Goal: Navigation & Orientation: Understand site structure

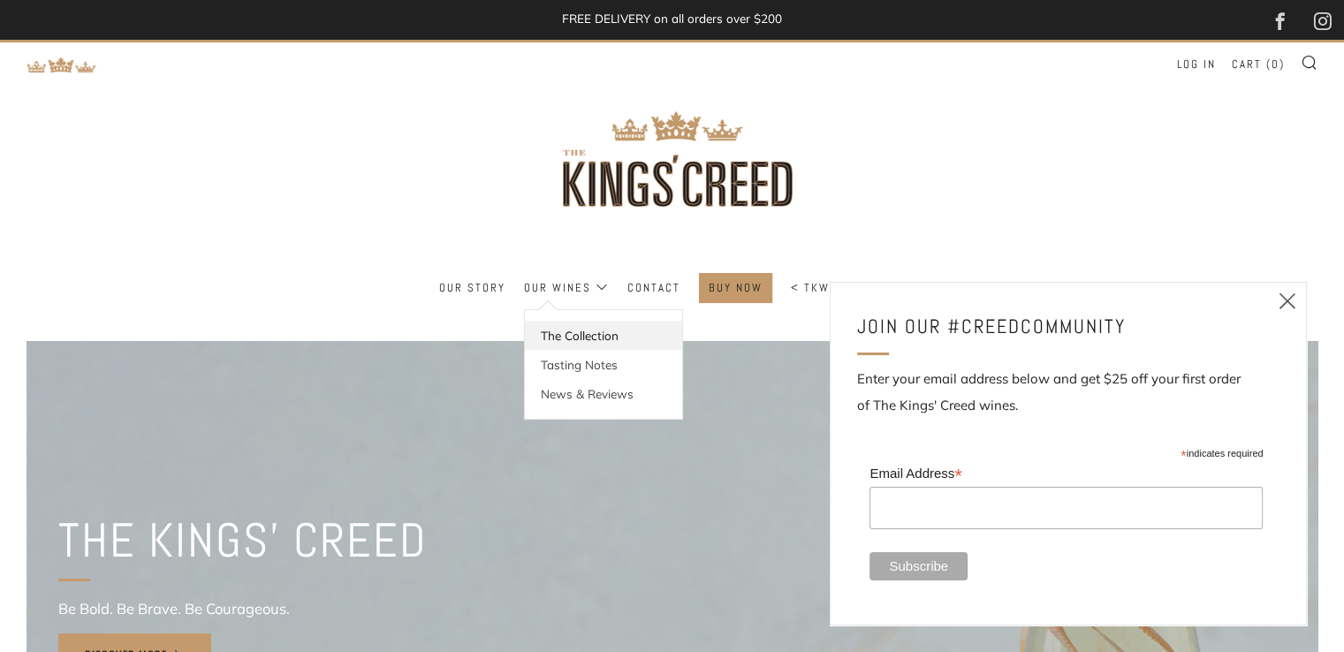
click at [565, 335] on link "The Collection" at bounding box center [603, 335] width 157 height 29
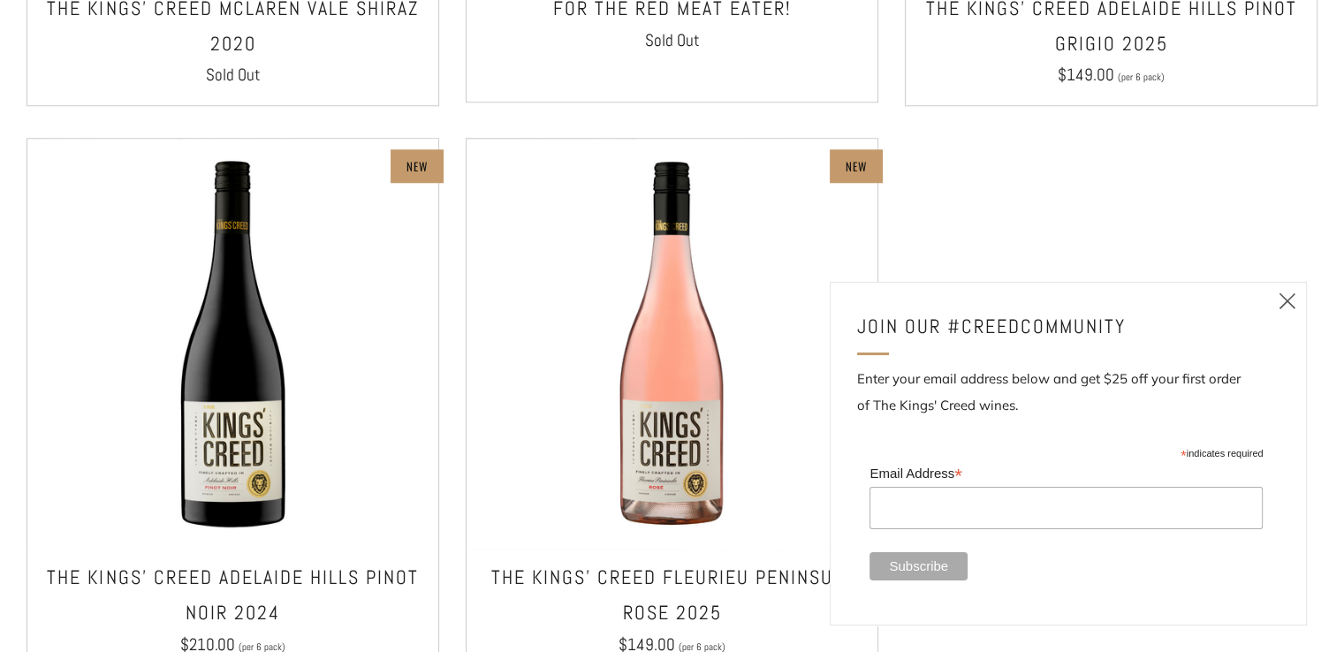
scroll to position [1550, 0]
click at [1289, 304] on icon at bounding box center [1287, 301] width 21 height 22
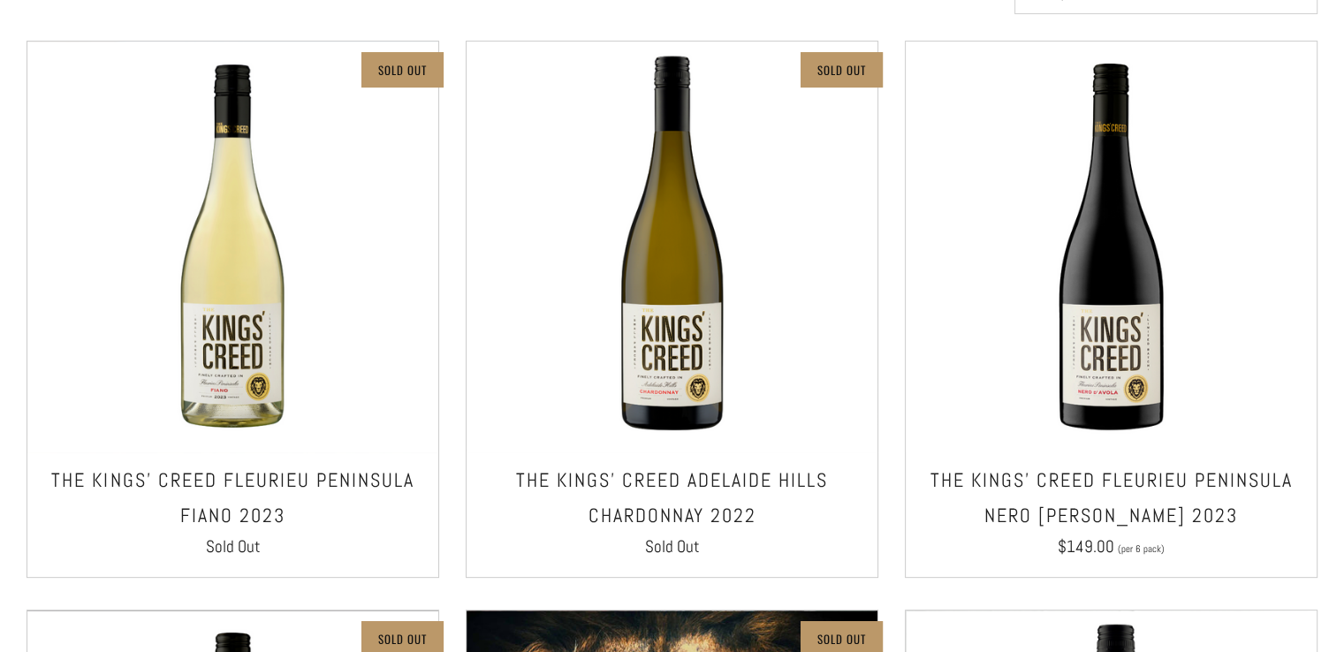
scroll to position [0, 0]
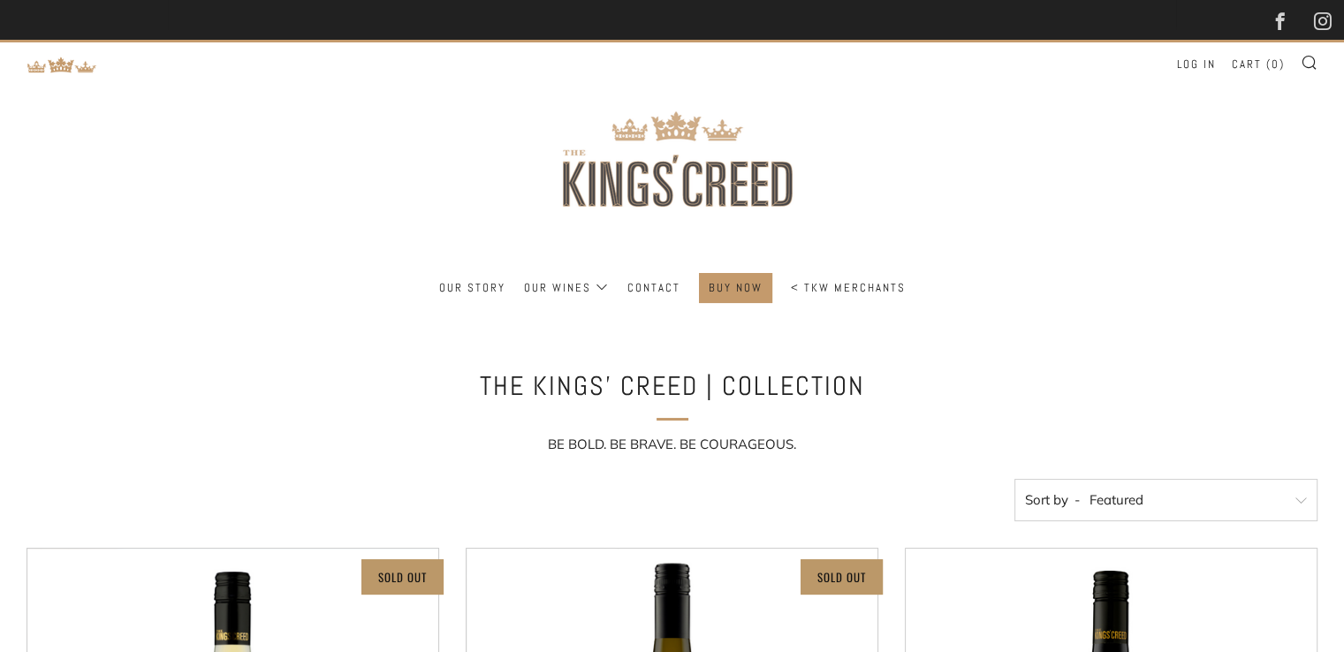
click at [675, 154] on img at bounding box center [672, 157] width 318 height 231
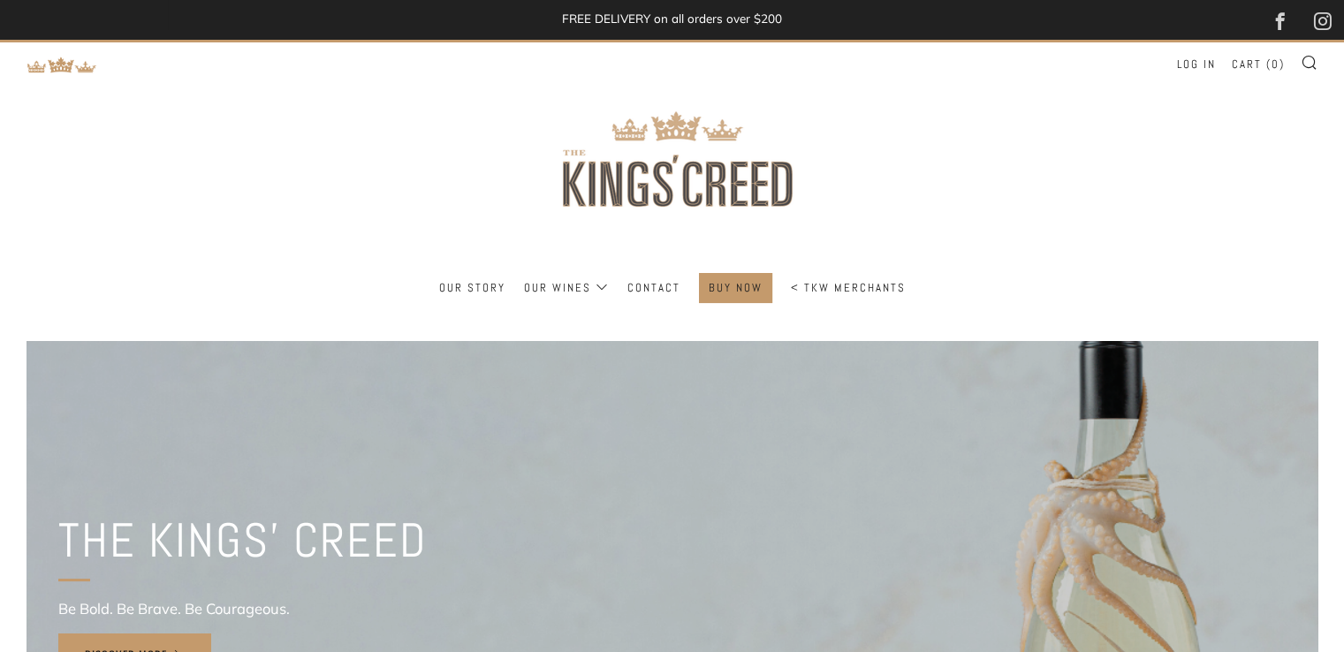
click at [640, 174] on img at bounding box center [672, 157] width 318 height 231
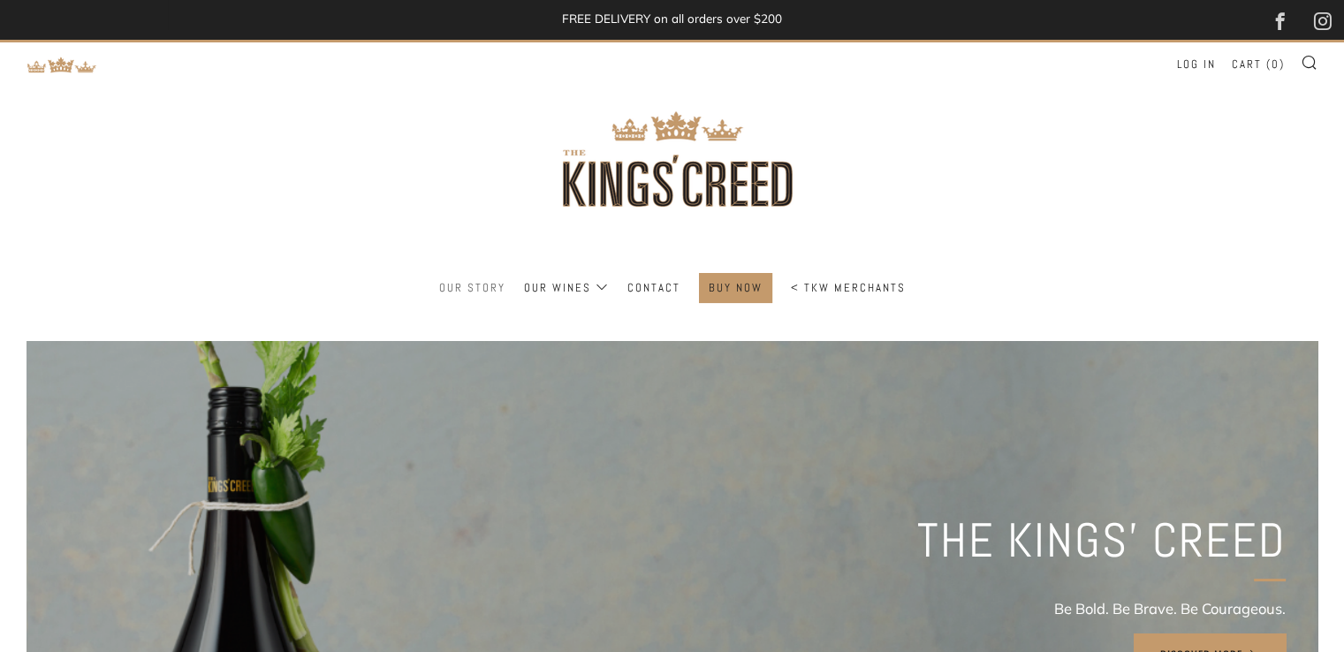
click at [485, 295] on link "Our Story" at bounding box center [472, 288] width 66 height 28
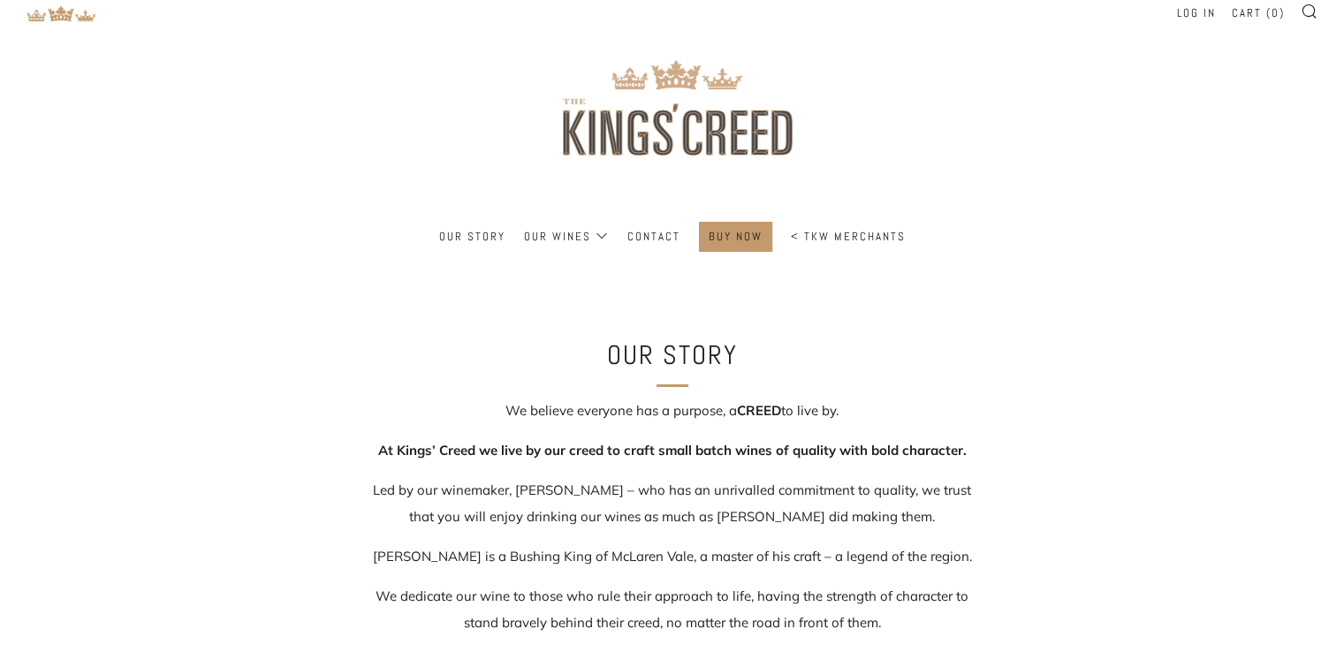
scroll to position [52, 0]
click at [624, 128] on img at bounding box center [672, 105] width 318 height 231
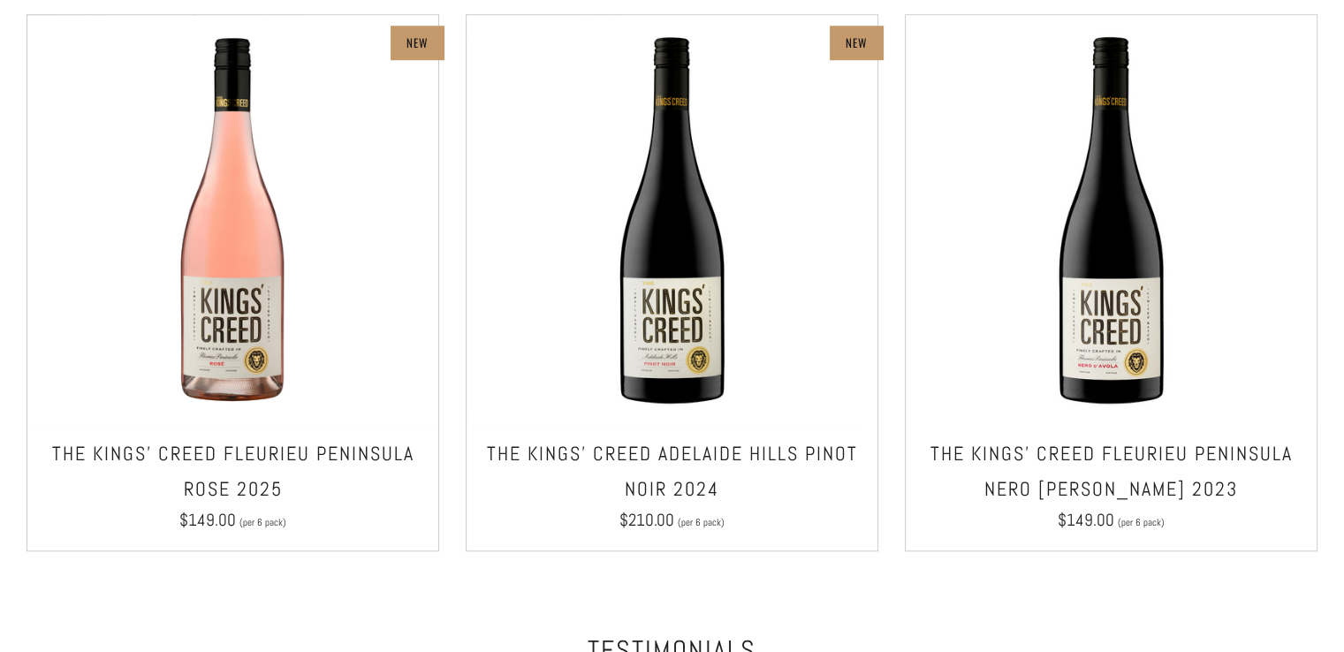
scroll to position [1558, 0]
